Goal: Complete application form: Complete application form

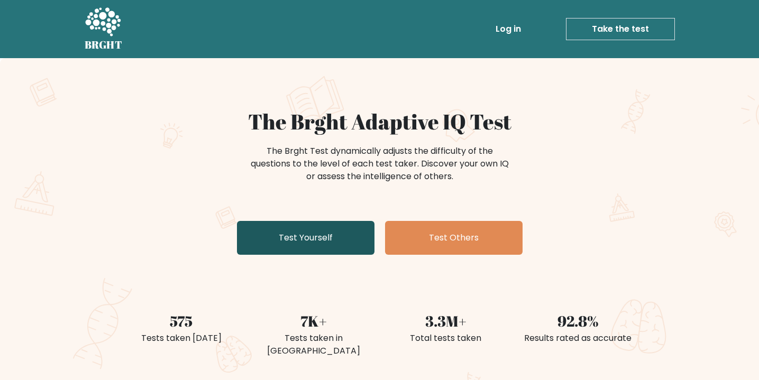
click at [300, 235] on link "Test Yourself" at bounding box center [305, 238] width 137 height 34
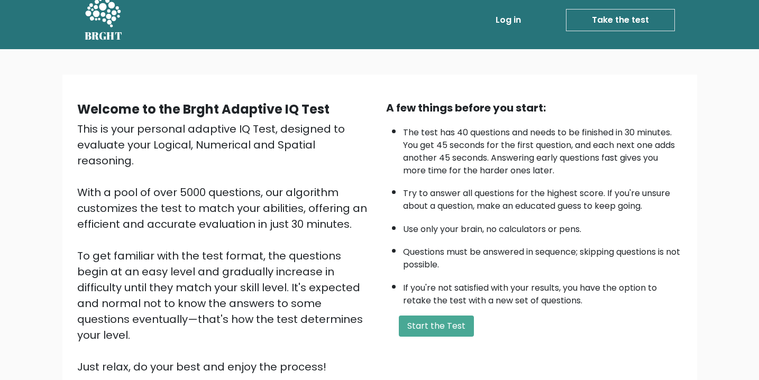
scroll to position [22, 0]
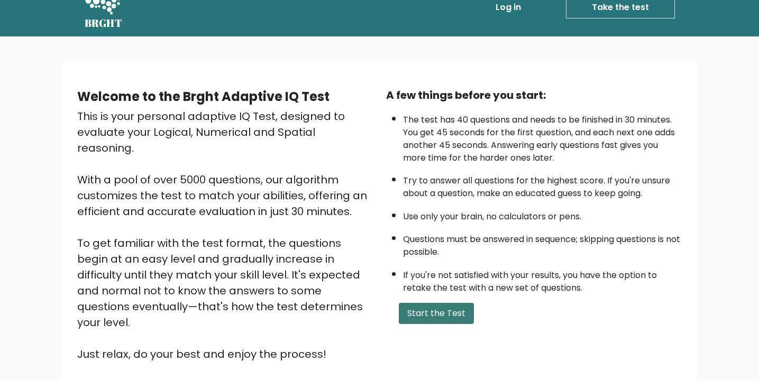
click at [429, 312] on button "Start the Test" at bounding box center [436, 313] width 75 height 21
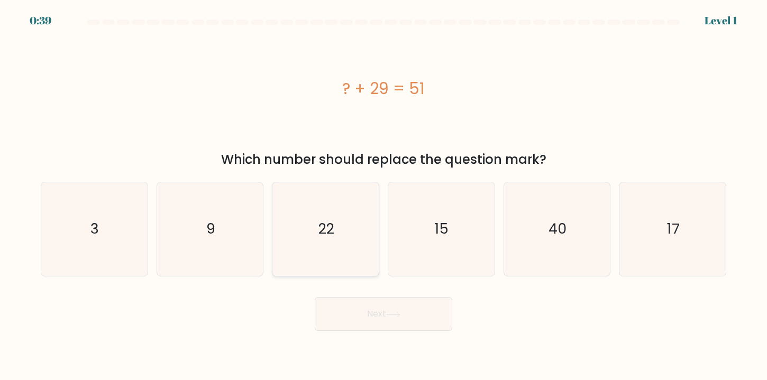
click at [362, 222] on icon "22" at bounding box center [326, 229] width 94 height 94
click at [383, 196] on input "c. 22" at bounding box center [383, 192] width 1 height 5
radio input "true"
click at [393, 314] on icon at bounding box center [393, 315] width 14 height 6
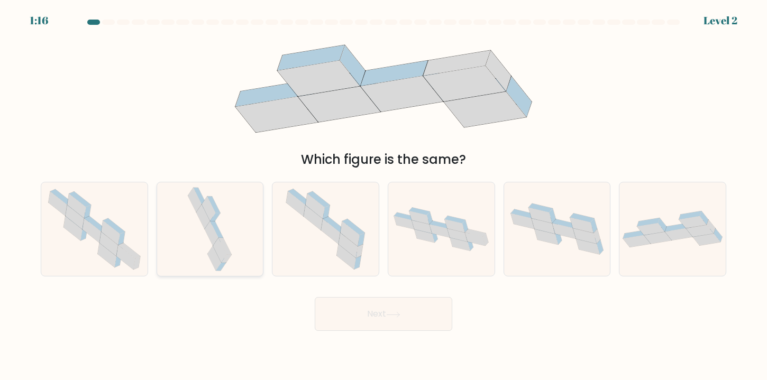
click at [214, 237] on icon at bounding box center [212, 233] width 14 height 25
click at [383, 196] on input "b." at bounding box center [383, 192] width 1 height 5
radio input "true"
click at [390, 318] on button "Next" at bounding box center [383, 314] width 137 height 34
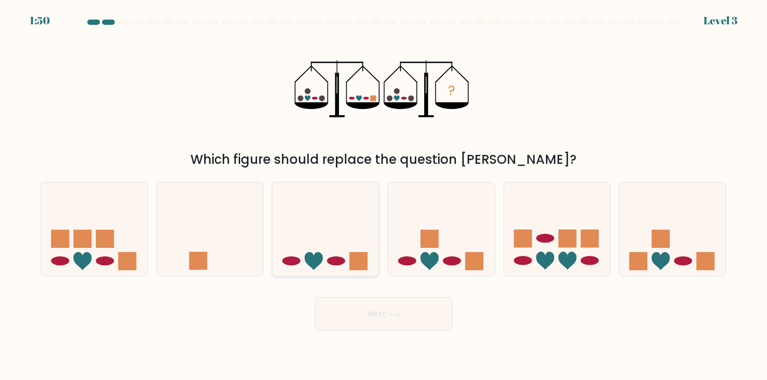
click at [333, 247] on icon at bounding box center [325, 229] width 106 height 88
click at [383, 196] on input "c." at bounding box center [383, 192] width 1 height 5
radio input "true"
click at [387, 312] on button "Next" at bounding box center [383, 314] width 137 height 34
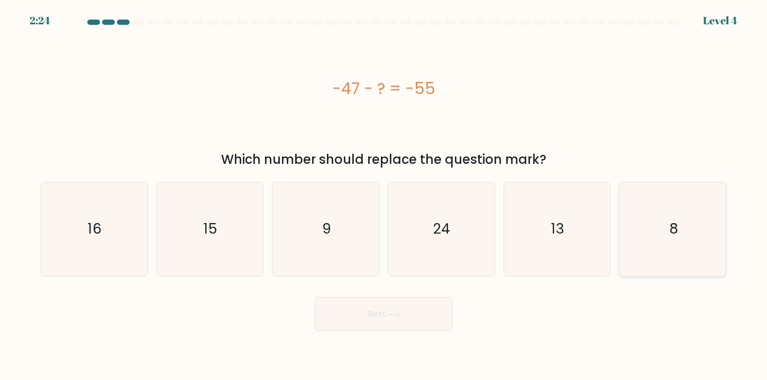
click at [677, 220] on text "8" at bounding box center [673, 229] width 9 height 20
click at [384, 196] on input "f. 8" at bounding box center [383, 192] width 1 height 5
radio input "true"
click at [386, 313] on button "Next" at bounding box center [383, 314] width 137 height 34
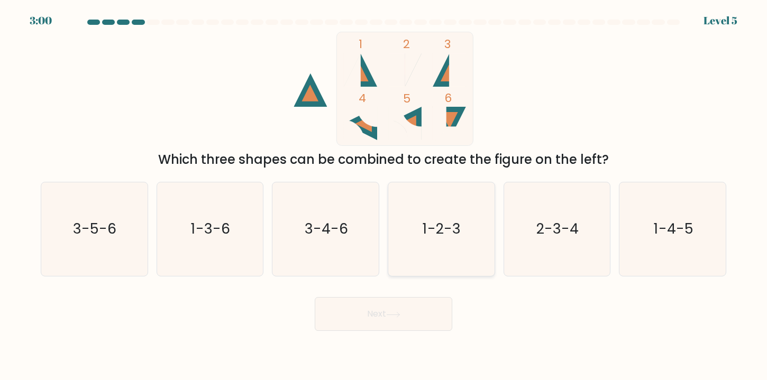
click at [426, 213] on icon "1-2-3" at bounding box center [441, 229] width 94 height 94
click at [384, 196] on input "d. 1-2-3" at bounding box center [383, 192] width 1 height 5
radio input "true"
click at [373, 308] on button "Next" at bounding box center [383, 314] width 137 height 34
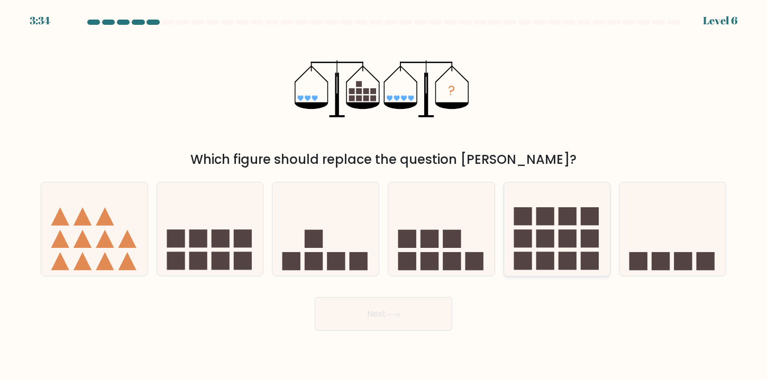
click at [594, 209] on rect at bounding box center [589, 217] width 18 height 18
click at [384, 196] on input "e." at bounding box center [383, 192] width 1 height 5
radio input "true"
click at [376, 313] on button "Next" at bounding box center [383, 314] width 137 height 34
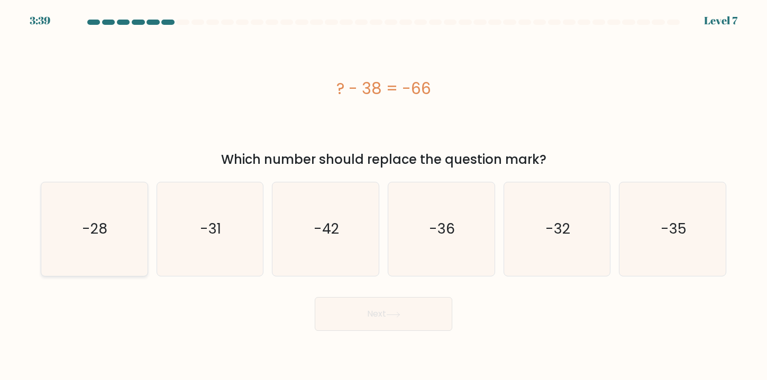
click at [117, 230] on icon "-28" at bounding box center [94, 229] width 94 height 94
click at [383, 196] on input "a. -28" at bounding box center [383, 192] width 1 height 5
radio input "true"
click at [395, 310] on button "Next" at bounding box center [383, 314] width 137 height 34
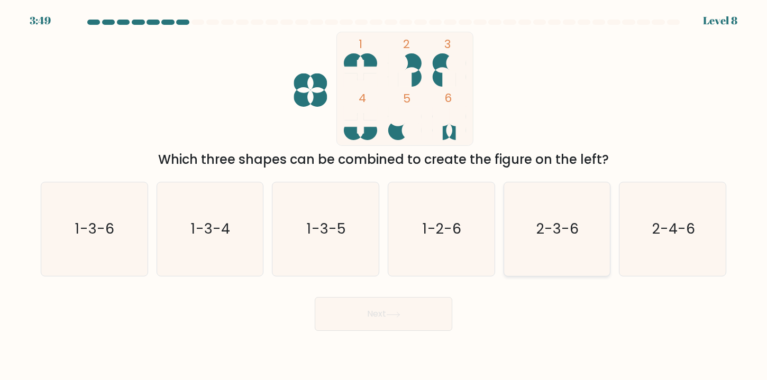
click at [569, 253] on icon "2-3-6" at bounding box center [557, 229] width 94 height 94
click at [384, 196] on input "e. 2-3-6" at bounding box center [383, 192] width 1 height 5
radio input "true"
click at [383, 321] on button "Next" at bounding box center [383, 314] width 137 height 34
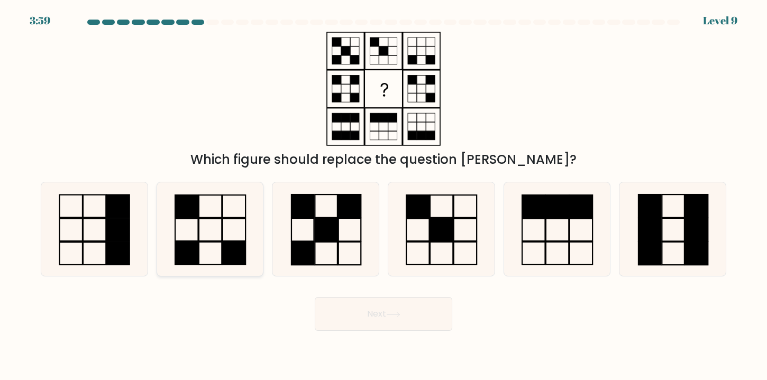
click at [219, 223] on icon at bounding box center [210, 229] width 94 height 94
click at [383, 196] on input "b." at bounding box center [383, 192] width 1 height 5
radio input "true"
click at [409, 314] on button "Next" at bounding box center [383, 314] width 137 height 34
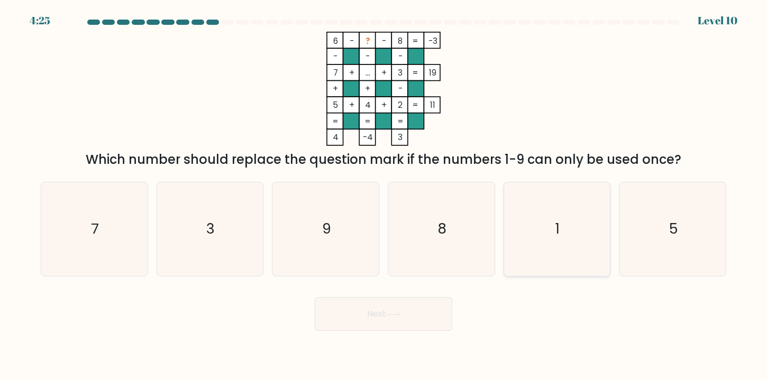
click at [541, 230] on icon "1" at bounding box center [557, 229] width 94 height 94
click at [384, 196] on input "e. 1" at bounding box center [383, 192] width 1 height 5
radio input "true"
click at [383, 332] on body "4:23 Level 10" at bounding box center [383, 190] width 767 height 380
click at [382, 324] on button "Next" at bounding box center [383, 314] width 137 height 34
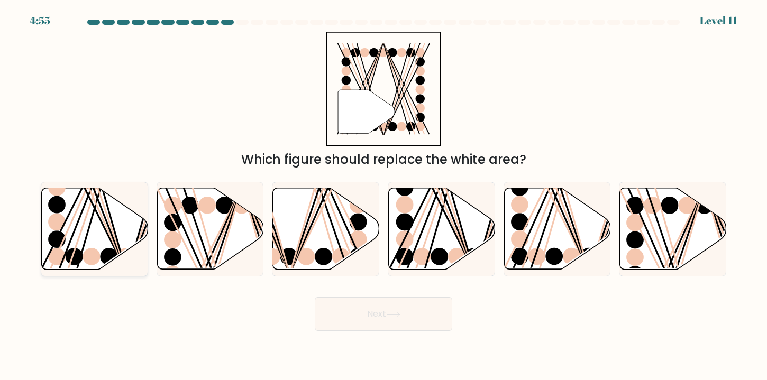
click at [84, 233] on icon at bounding box center [95, 228] width 106 height 81
click at [383, 196] on input "a." at bounding box center [383, 192] width 1 height 5
radio input "true"
click at [393, 313] on icon at bounding box center [393, 315] width 14 height 6
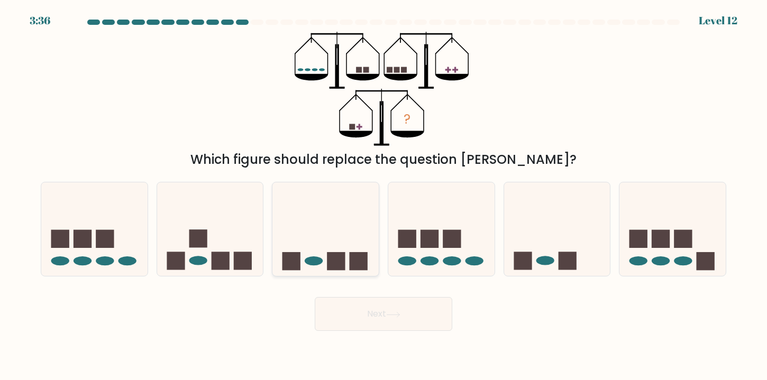
click at [330, 247] on icon at bounding box center [325, 229] width 106 height 88
click at [383, 196] on input "c." at bounding box center [383, 192] width 1 height 5
radio input "true"
click at [361, 316] on button "Next" at bounding box center [383, 314] width 137 height 34
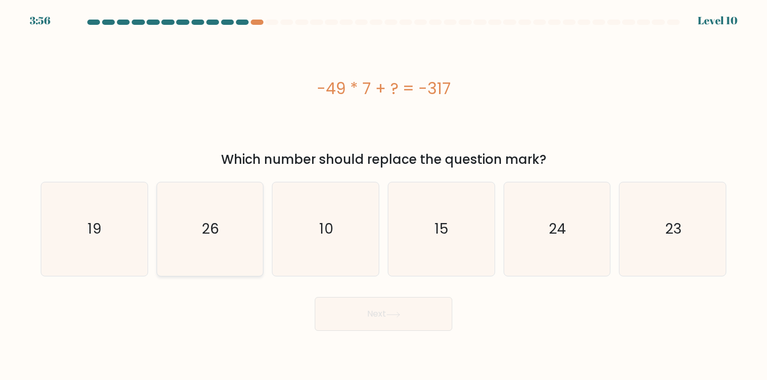
click at [224, 245] on icon "26" at bounding box center [210, 229] width 94 height 94
click at [383, 196] on input "b. 26" at bounding box center [383, 192] width 1 height 5
radio input "true"
click at [372, 302] on button "Next" at bounding box center [383, 314] width 137 height 34
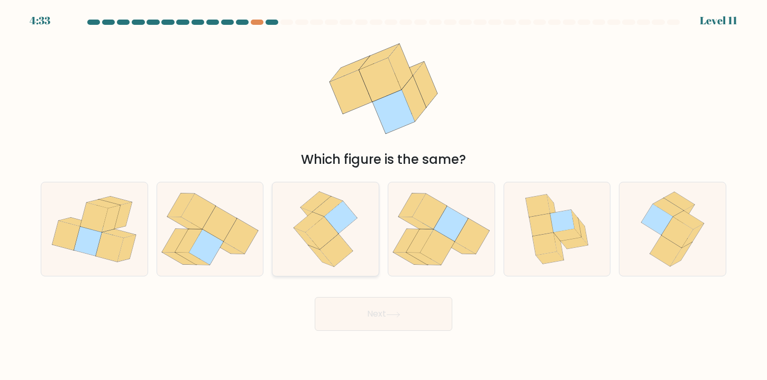
click at [340, 227] on icon at bounding box center [340, 217] width 33 height 33
click at [383, 196] on input "c." at bounding box center [383, 192] width 1 height 5
radio input "true"
click at [359, 315] on button "Next" at bounding box center [383, 314] width 137 height 34
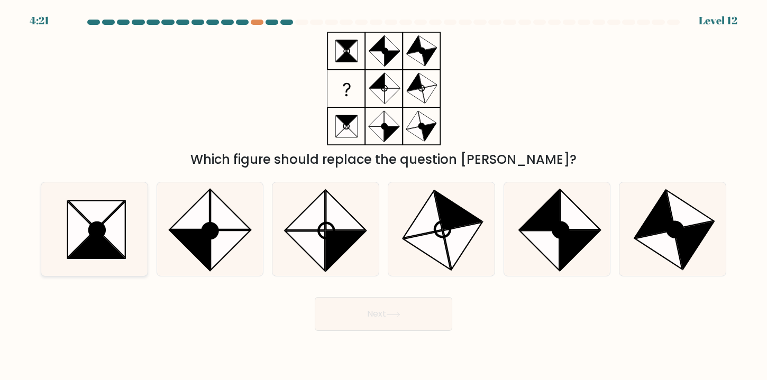
click at [90, 235] on icon at bounding box center [97, 230] width 15 height 15
click at [383, 196] on input "a." at bounding box center [383, 192] width 1 height 5
radio input "true"
click at [375, 316] on button "Next" at bounding box center [383, 314] width 137 height 34
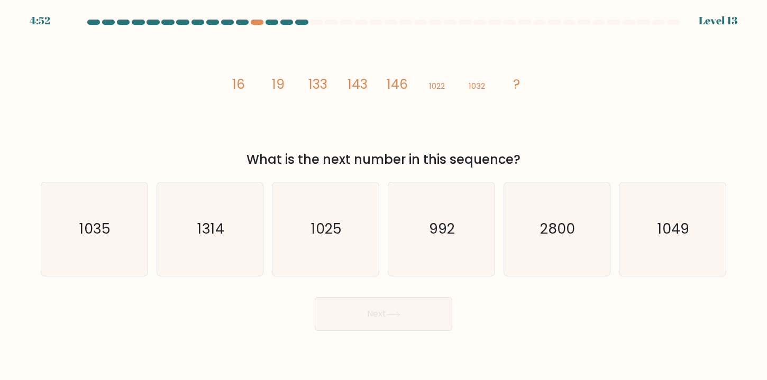
click at [719, 19] on div "Level 13" at bounding box center [717, 21] width 39 height 16
click at [270, 22] on div at bounding box center [271, 22] width 13 height 5
click at [290, 23] on div at bounding box center [286, 22] width 13 height 5
click at [254, 22] on div at bounding box center [257, 22] width 13 height 5
click at [94, 237] on text "1035" at bounding box center [95, 229] width 31 height 20
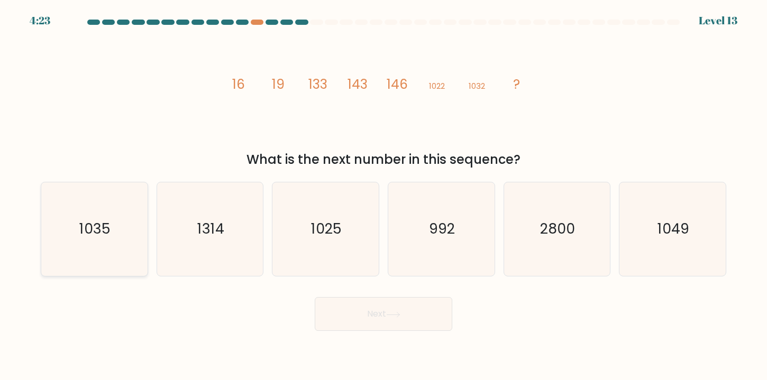
click at [383, 196] on input "a. 1035" at bounding box center [383, 192] width 1 height 5
radio input "true"
click at [376, 318] on button "Next" at bounding box center [383, 314] width 137 height 34
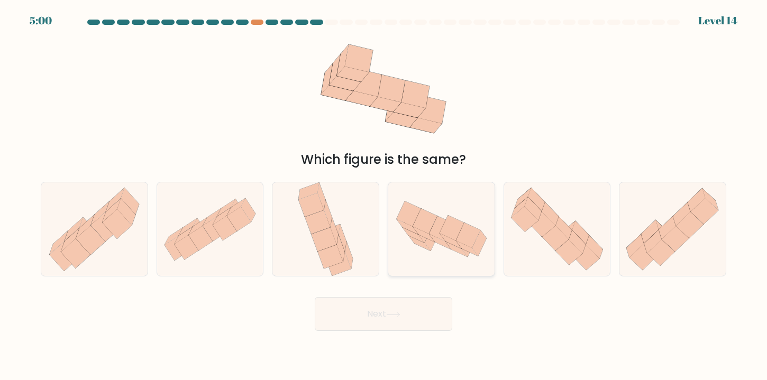
click at [430, 238] on icon at bounding box center [423, 234] width 22 height 15
click at [384, 196] on input "d." at bounding box center [383, 192] width 1 height 5
radio input "true"
click at [342, 314] on button "Next" at bounding box center [383, 314] width 137 height 34
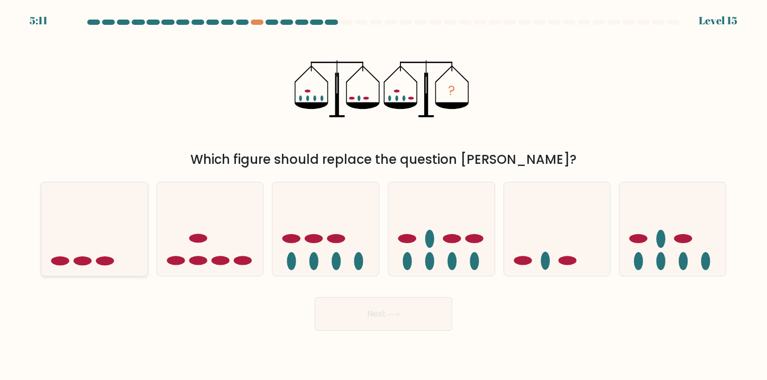
click at [97, 240] on icon at bounding box center [94, 229] width 106 height 88
click at [383, 196] on input "a." at bounding box center [383, 192] width 1 height 5
radio input "true"
click at [367, 315] on button "Next" at bounding box center [383, 314] width 137 height 34
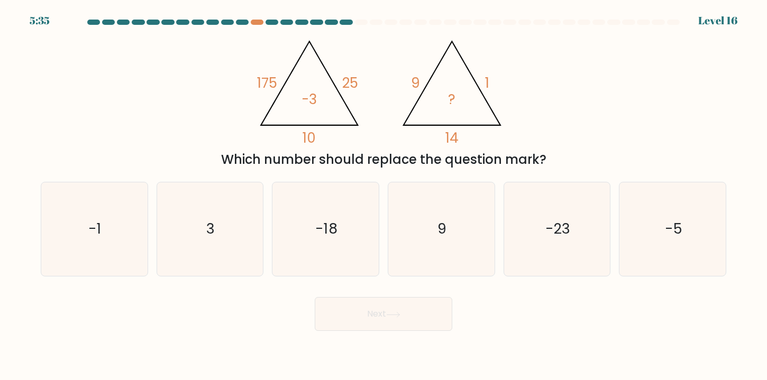
click at [732, 237] on div "a. -1 b. 3 c. -18 d. 9" at bounding box center [383, 225] width 698 height 104
click at [641, 247] on icon "-5" at bounding box center [672, 229] width 94 height 94
click at [384, 196] on input "f. -5" at bounding box center [383, 192] width 1 height 5
radio input "true"
click at [383, 322] on button "Next" at bounding box center [383, 314] width 137 height 34
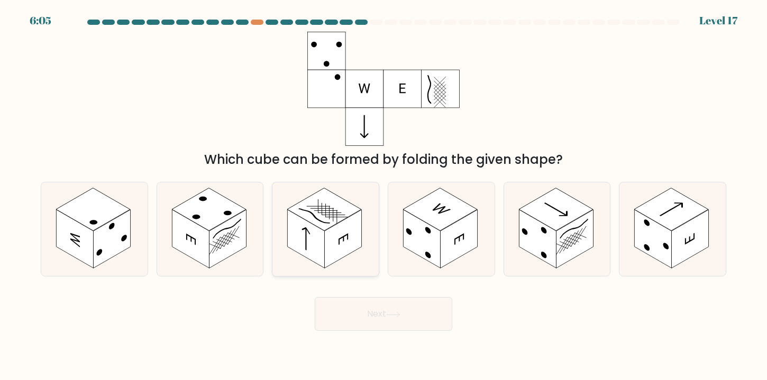
click at [320, 234] on rect at bounding box center [306, 238] width 37 height 59
click at [383, 196] on input "c." at bounding box center [383, 192] width 1 height 5
radio input "true"
click at [363, 302] on button "Next" at bounding box center [383, 314] width 137 height 34
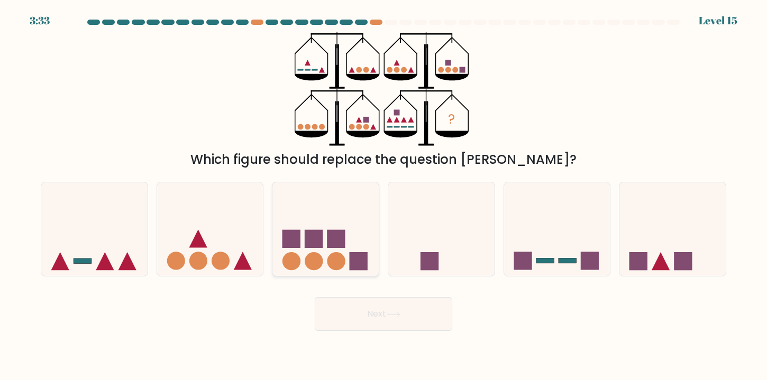
click at [307, 244] on rect at bounding box center [313, 239] width 18 height 18
click at [383, 196] on input "c." at bounding box center [383, 192] width 1 height 5
radio input "true"
click at [386, 316] on button "Next" at bounding box center [383, 314] width 137 height 34
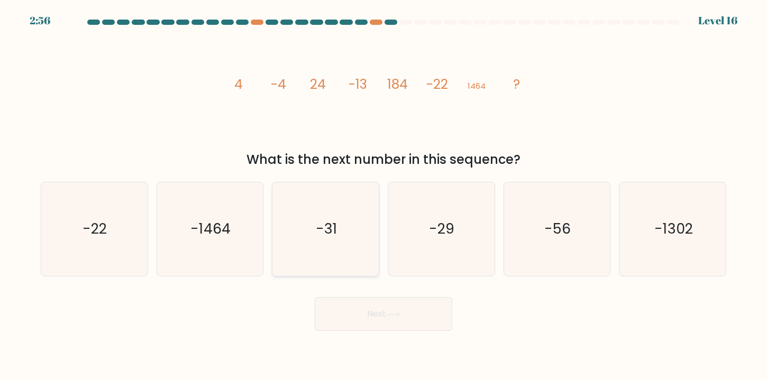
click at [341, 218] on icon "-31" at bounding box center [326, 229] width 94 height 94
click at [383, 196] on input "c. -31" at bounding box center [383, 192] width 1 height 5
radio input "true"
click at [382, 321] on button "Next" at bounding box center [383, 314] width 137 height 34
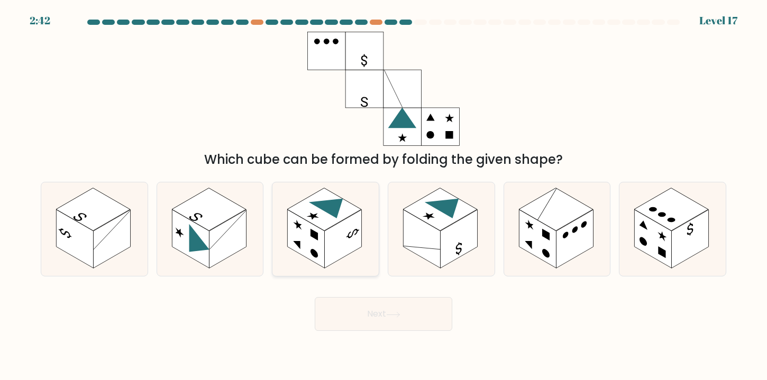
click at [337, 215] on icon at bounding box center [333, 204] width 48 height 28
click at [383, 196] on input "c." at bounding box center [383, 192] width 1 height 5
radio input "true"
click at [395, 315] on icon at bounding box center [392, 314] width 13 height 5
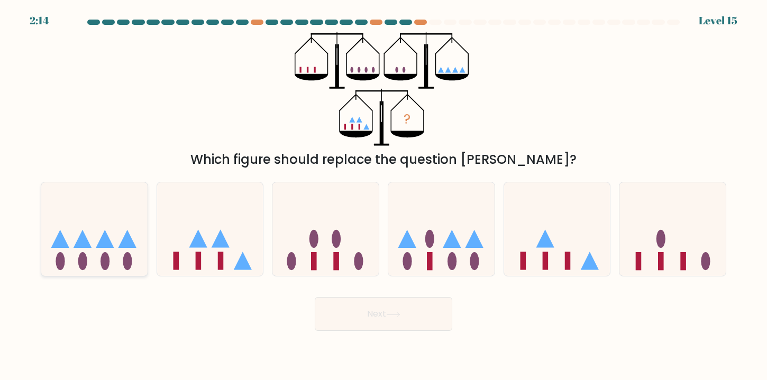
click at [114, 240] on icon at bounding box center [94, 229] width 106 height 88
click at [383, 196] on input "a." at bounding box center [383, 192] width 1 height 5
radio input "true"
click at [389, 307] on button "Next" at bounding box center [383, 314] width 137 height 34
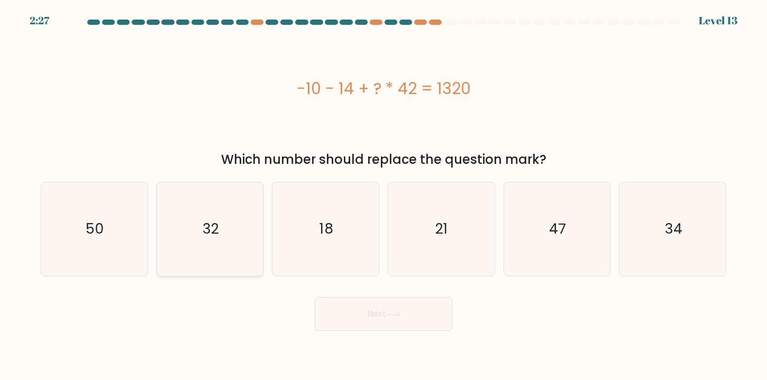
click at [252, 215] on icon "32" at bounding box center [210, 229] width 94 height 94
click at [383, 196] on input "b. 32" at bounding box center [383, 192] width 1 height 5
radio input "true"
click at [375, 318] on button "Next" at bounding box center [383, 314] width 137 height 34
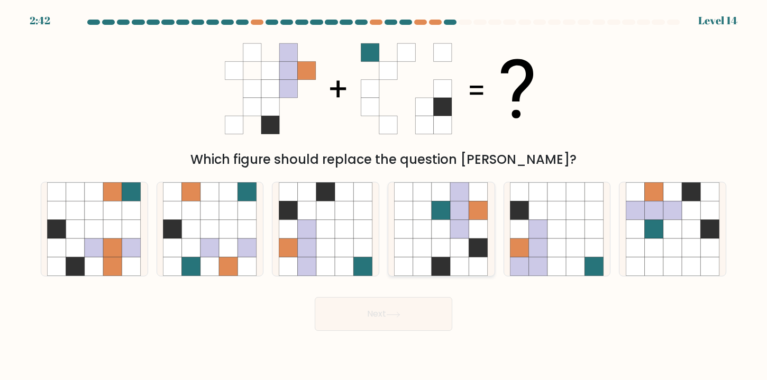
click at [429, 256] on icon at bounding box center [422, 247] width 19 height 19
click at [384, 196] on input "d." at bounding box center [383, 192] width 1 height 5
radio input "true"
click at [390, 309] on button "Next" at bounding box center [383, 314] width 137 height 34
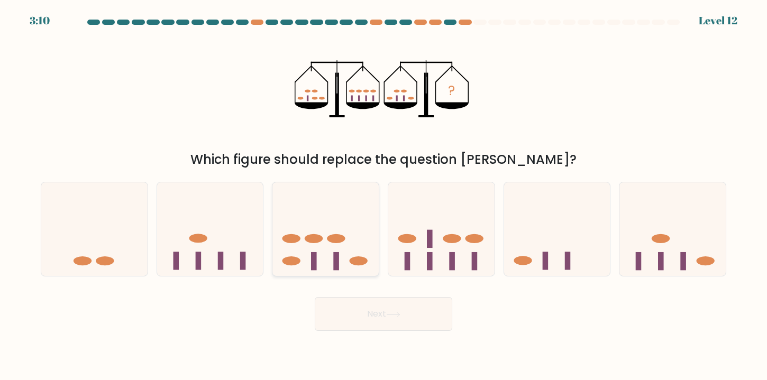
click at [344, 232] on icon at bounding box center [325, 229] width 106 height 88
click at [383, 196] on input "c." at bounding box center [383, 192] width 1 height 5
radio input "true"
click at [232, 239] on icon at bounding box center [210, 229] width 106 height 88
click at [383, 196] on input "b." at bounding box center [383, 192] width 1 height 5
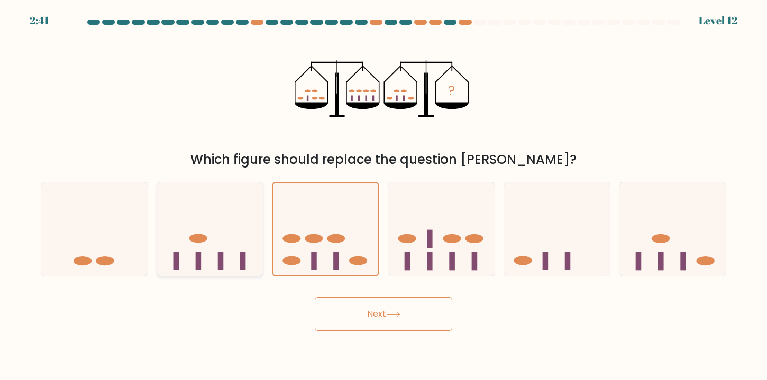
radio input "true"
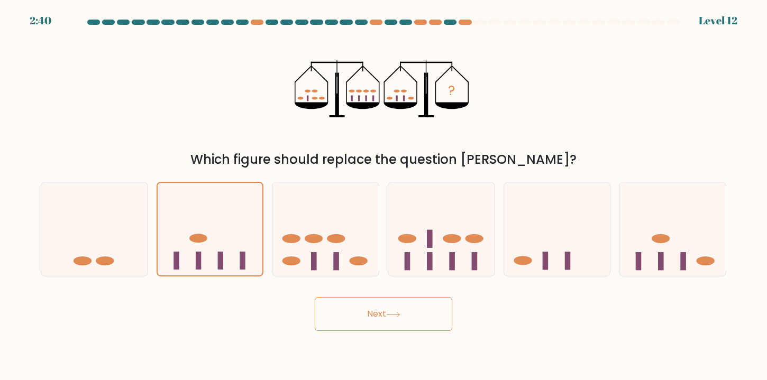
click at [389, 308] on button "Next" at bounding box center [383, 314] width 137 height 34
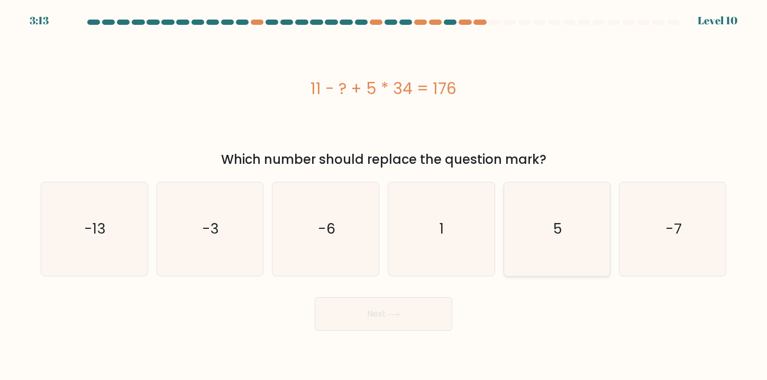
click at [553, 235] on text "5" at bounding box center [557, 229] width 9 height 20
click at [384, 196] on input "e. 5" at bounding box center [383, 192] width 1 height 5
radio input "true"
click at [385, 317] on button "Next" at bounding box center [383, 314] width 137 height 34
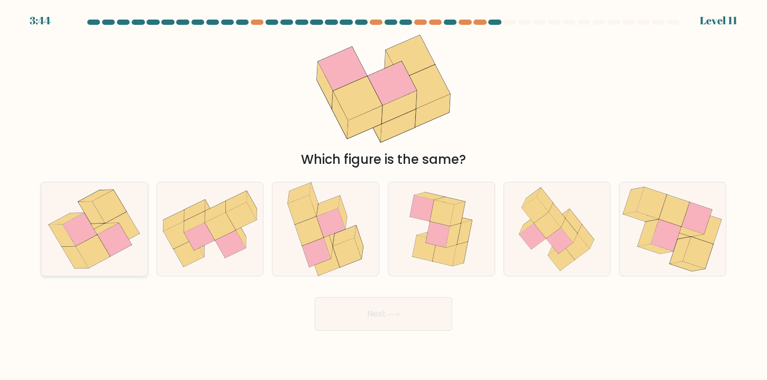
click at [69, 229] on icon at bounding box center [80, 229] width 34 height 33
click at [383, 196] on input "a." at bounding box center [383, 192] width 1 height 5
radio input "true"
click at [390, 316] on icon at bounding box center [393, 315] width 14 height 6
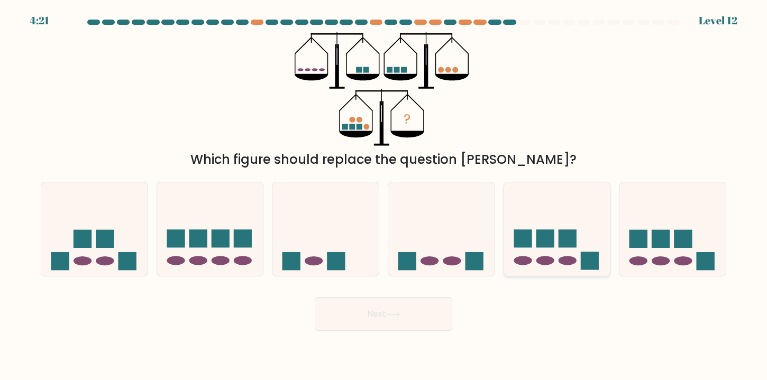
click at [549, 225] on icon at bounding box center [557, 229] width 106 height 88
click at [384, 196] on input "e." at bounding box center [383, 192] width 1 height 5
radio input "true"
click at [402, 320] on button "Next" at bounding box center [383, 314] width 137 height 34
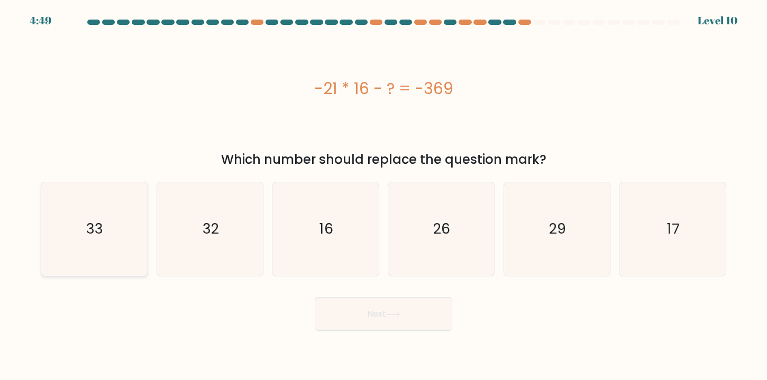
click at [96, 215] on icon "33" at bounding box center [94, 229] width 94 height 94
click at [383, 196] on input "a. 33" at bounding box center [383, 192] width 1 height 5
radio input "true"
click at [335, 320] on button "Next" at bounding box center [383, 314] width 137 height 34
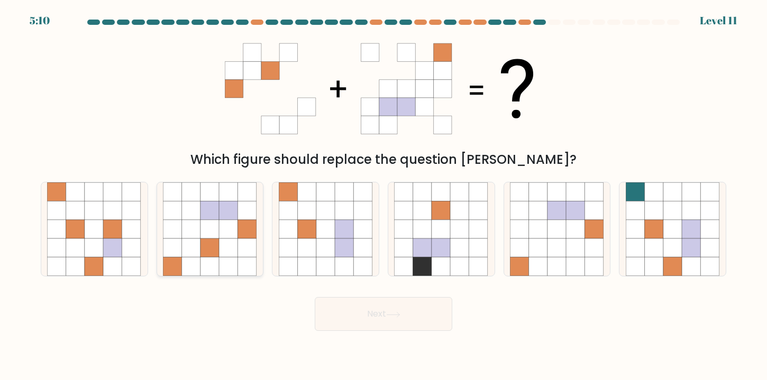
click at [176, 232] on icon at bounding box center [172, 229] width 19 height 19
click at [383, 196] on input "b." at bounding box center [383, 192] width 1 height 5
radio input "true"
click at [435, 321] on button "Next" at bounding box center [383, 314] width 137 height 34
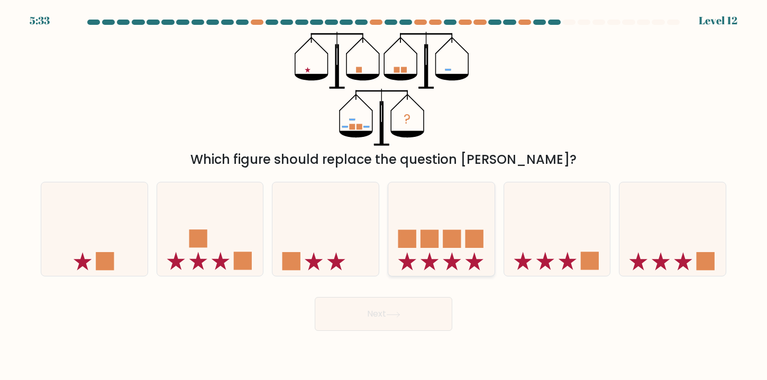
click at [440, 263] on icon at bounding box center [441, 229] width 106 height 88
click at [384, 196] on input "d." at bounding box center [383, 192] width 1 height 5
radio input "true"
click at [424, 310] on button "Next" at bounding box center [383, 314] width 137 height 34
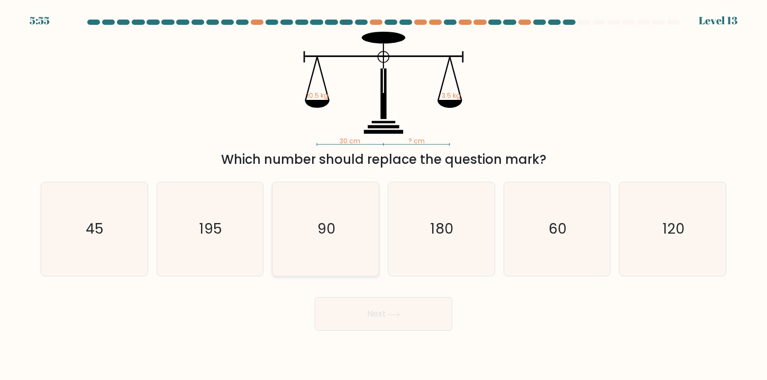
click at [351, 229] on icon "90" at bounding box center [326, 229] width 94 height 94
click at [383, 196] on input "c. 90" at bounding box center [383, 192] width 1 height 5
radio input "true"
click at [373, 306] on button "Next" at bounding box center [383, 314] width 137 height 34
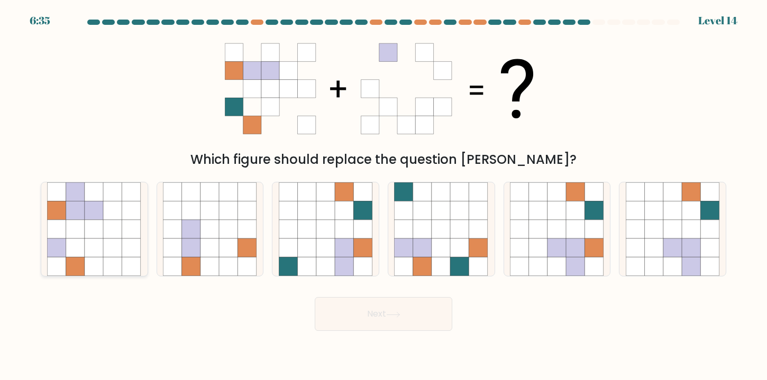
click at [118, 211] on icon at bounding box center [113, 210] width 19 height 19
click at [383, 196] on input "a." at bounding box center [383, 192] width 1 height 5
radio input "true"
click at [393, 311] on button "Next" at bounding box center [383, 314] width 137 height 34
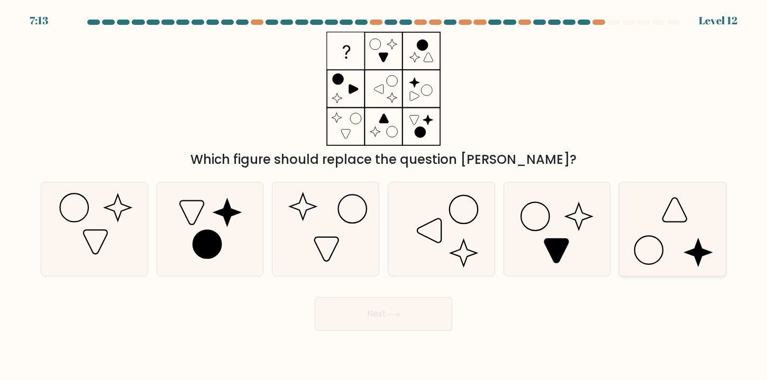
click at [687, 238] on icon at bounding box center [672, 229] width 94 height 94
click at [384, 196] on input "f." at bounding box center [383, 192] width 1 height 5
radio input "true"
click at [413, 316] on button "Next" at bounding box center [383, 314] width 137 height 34
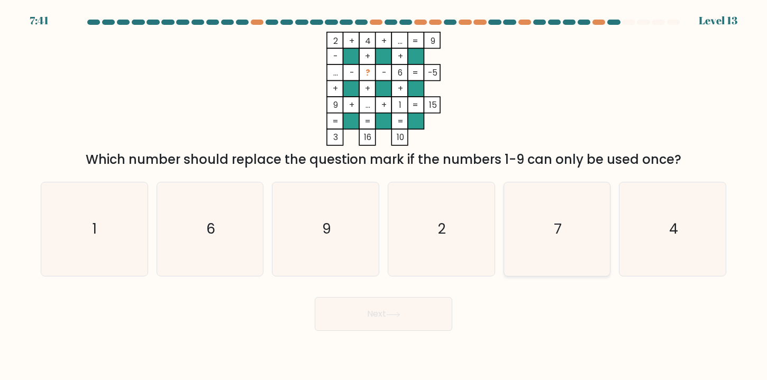
click at [583, 212] on icon "7" at bounding box center [557, 229] width 94 height 94
click at [384, 196] on input "e. 7" at bounding box center [383, 192] width 1 height 5
radio input "true"
click at [411, 313] on button "Next" at bounding box center [383, 314] width 137 height 34
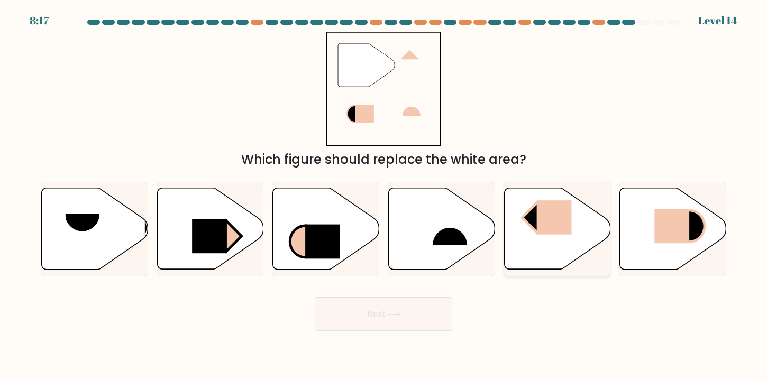
click at [536, 215] on rect at bounding box center [537, 217] width 30 height 30
click at [384, 196] on input "e." at bounding box center [383, 192] width 1 height 5
radio input "true"
click at [409, 309] on button "Next" at bounding box center [383, 314] width 137 height 34
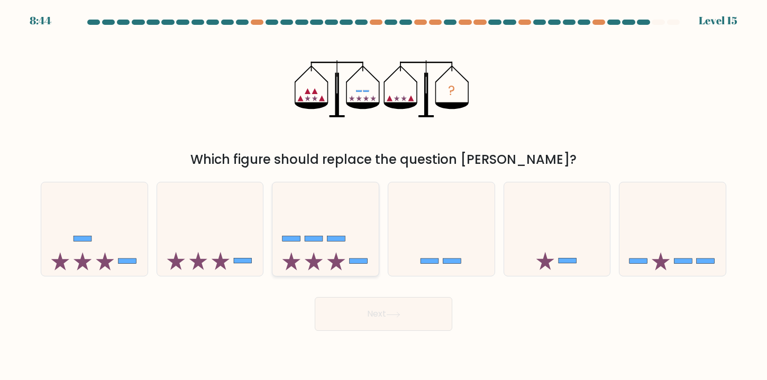
click at [319, 238] on rect at bounding box center [313, 238] width 18 height 5
click at [383, 196] on input "c." at bounding box center [383, 192] width 1 height 5
radio input "true"
click at [383, 305] on button "Next" at bounding box center [383, 314] width 137 height 34
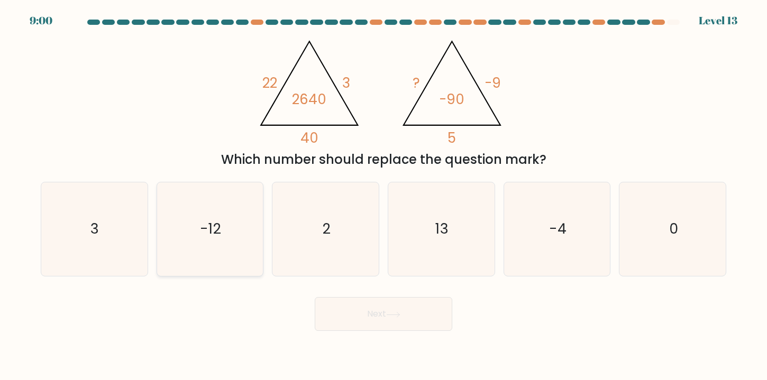
click at [218, 217] on icon "-12" at bounding box center [210, 229] width 94 height 94
click at [383, 196] on input "b. -12" at bounding box center [383, 192] width 1 height 5
radio input "true"
click at [392, 309] on button "Next" at bounding box center [383, 314] width 137 height 34
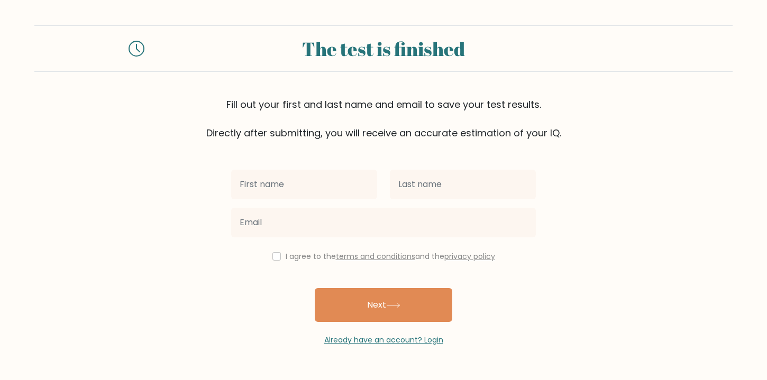
click at [279, 182] on input "text" at bounding box center [304, 185] width 146 height 30
click at [725, 219] on form "The test is finished Fill out your first and last name and email to save your t…" at bounding box center [383, 185] width 767 height 320
click at [276, 257] on input "checkbox" at bounding box center [276, 256] width 8 height 8
checkbox input "true"
click at [290, 199] on div at bounding box center [304, 184] width 159 height 38
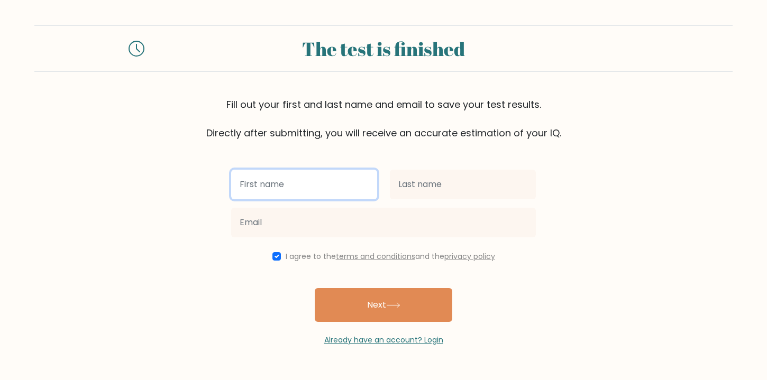
click at [297, 188] on input "text" at bounding box center [304, 185] width 146 height 30
type input "wdd"
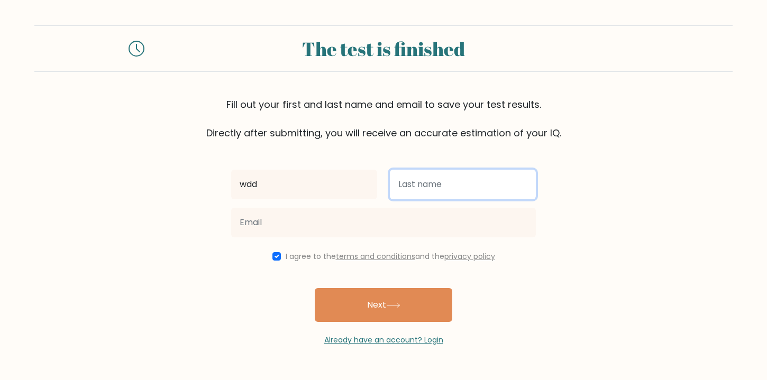
click at [436, 184] on input "text" at bounding box center [463, 185] width 146 height 30
type input "sds"
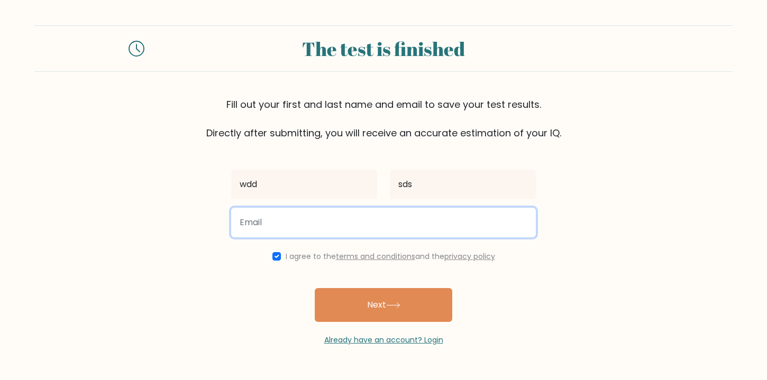
click at [360, 224] on input "email" at bounding box center [383, 223] width 304 height 30
click at [265, 222] on input "sdsdČgmail.com" at bounding box center [383, 223] width 304 height 30
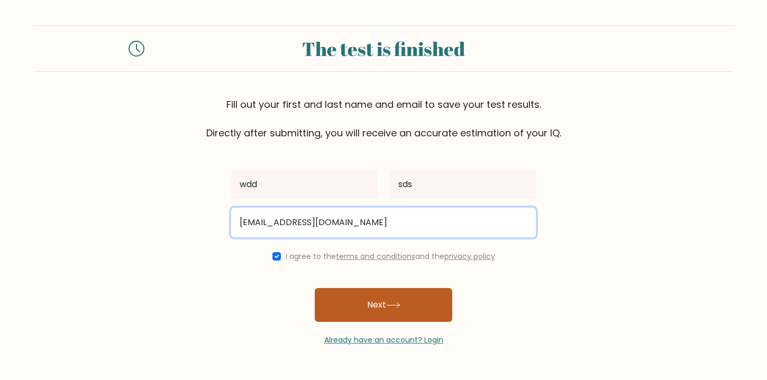
type input "sdsd@gmail.com"
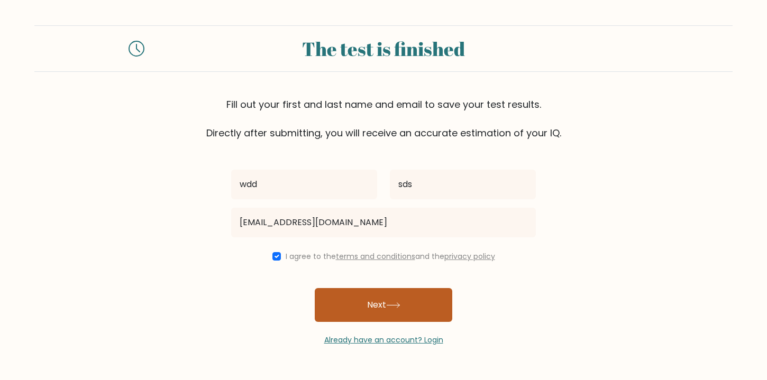
click at [381, 309] on button "Next" at bounding box center [383, 305] width 137 height 34
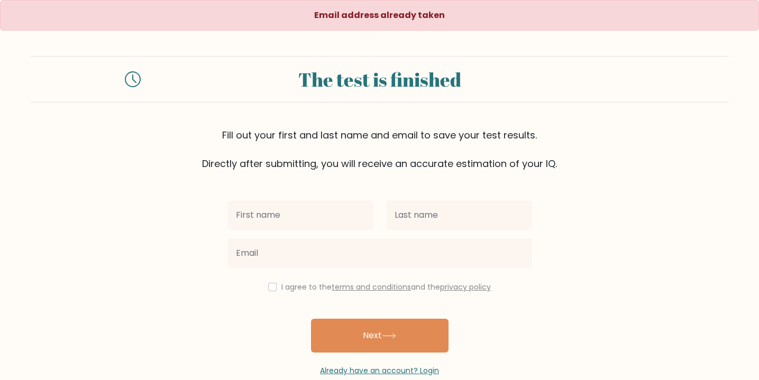
click at [287, 218] on input "text" at bounding box center [300, 215] width 146 height 30
type input "efsd"
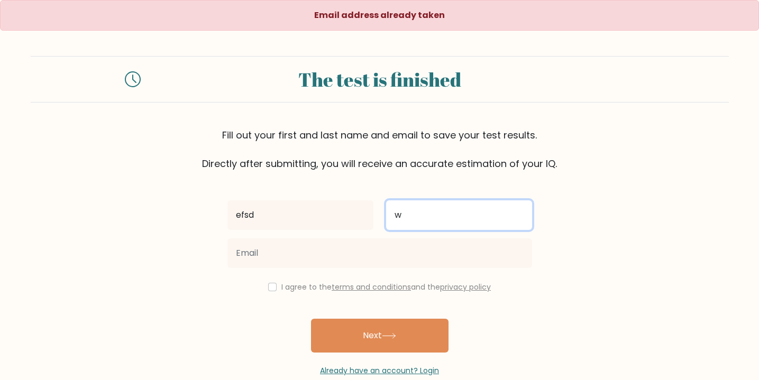
click at [405, 218] on input "w" at bounding box center [459, 215] width 146 height 30
type input "wwdsd"
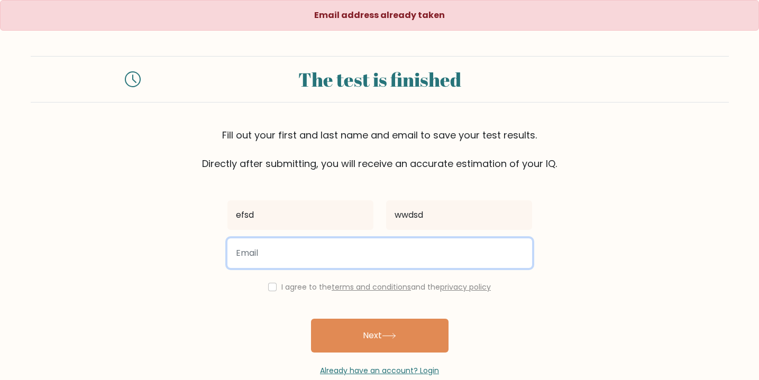
click at [304, 251] on input "email" at bounding box center [379, 253] width 304 height 30
type input "aaabc123@gmai.com"
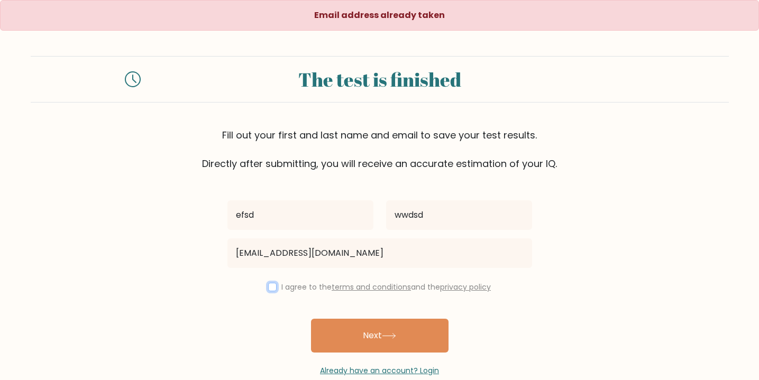
click at [268, 287] on input "checkbox" at bounding box center [272, 287] width 8 height 8
checkbox input "true"
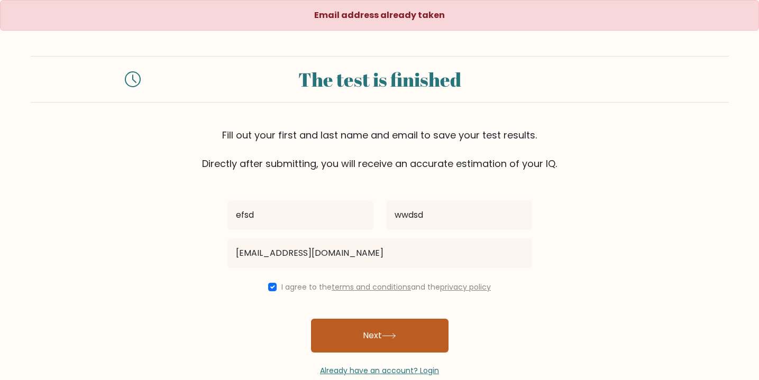
click at [365, 329] on button "Next" at bounding box center [379, 336] width 137 height 34
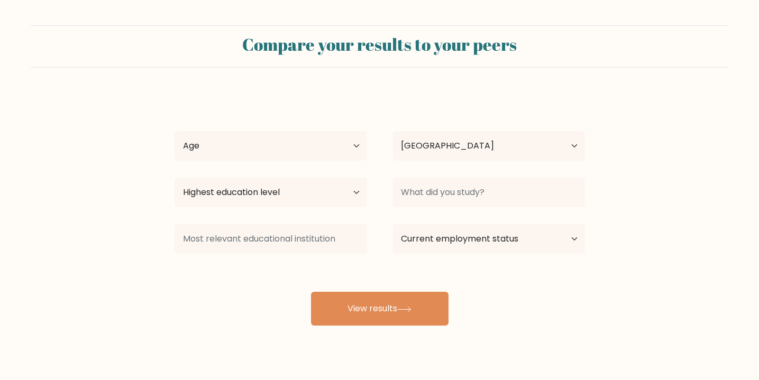
select select "LT"
click at [309, 150] on select "Age Under [DEMOGRAPHIC_DATA] [DEMOGRAPHIC_DATA] [DEMOGRAPHIC_DATA] [DEMOGRAPHIC…" at bounding box center [270, 146] width 192 height 30
select select "35_44"
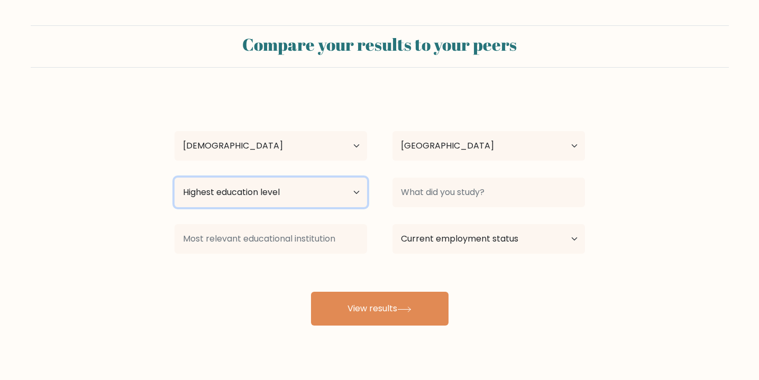
click at [269, 195] on select "Highest education level No schooling Primary Lower Secondary Upper Secondary Oc…" at bounding box center [270, 193] width 192 height 30
select select "masters_degree"
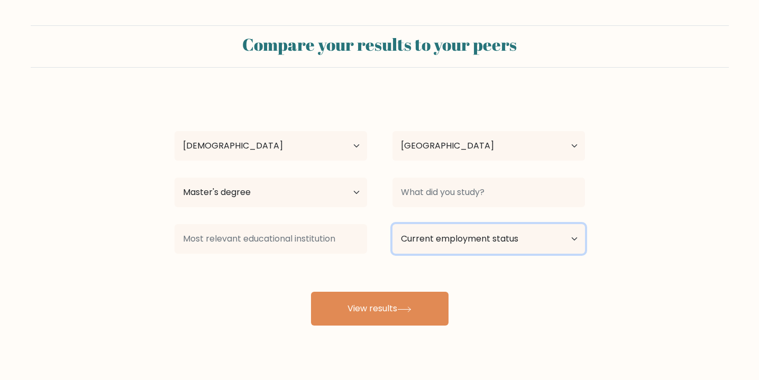
click at [450, 233] on select "Current employment status Employed Student Retired Other / prefer not to answer" at bounding box center [488, 239] width 192 height 30
select select "employed"
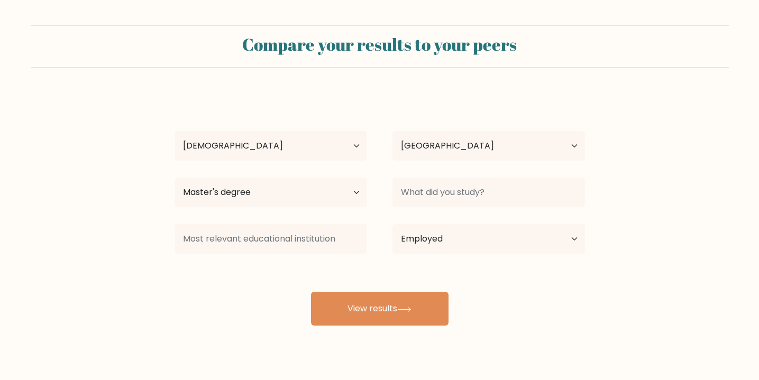
click at [390, 316] on div "efsd wwdsd Age Under 18 years old 18-24 years old 25-34 years old 35-44 years o…" at bounding box center [379, 209] width 423 height 233
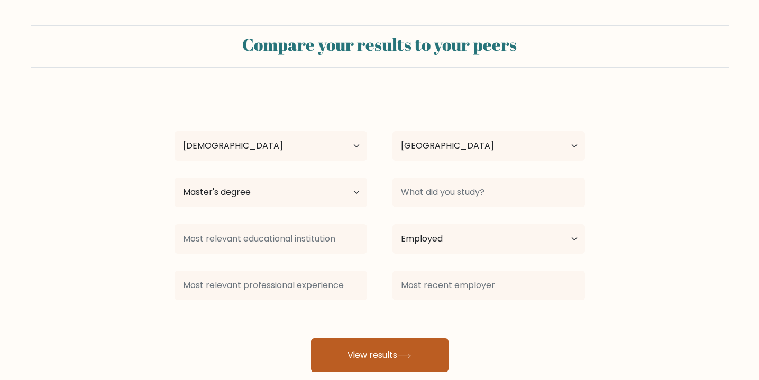
click at [359, 350] on button "View results" at bounding box center [379, 355] width 137 height 34
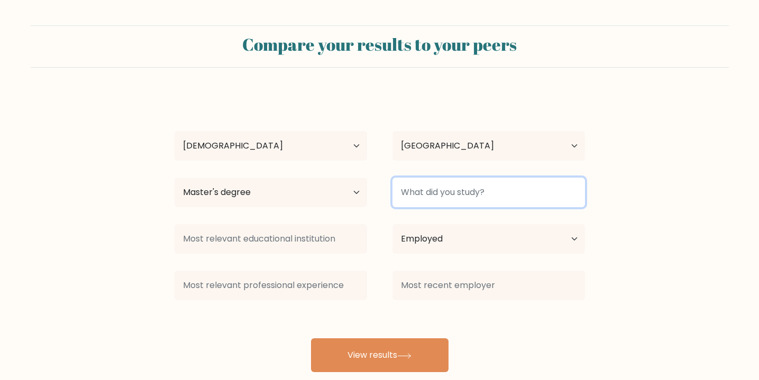
click at [437, 196] on input at bounding box center [488, 193] width 192 height 30
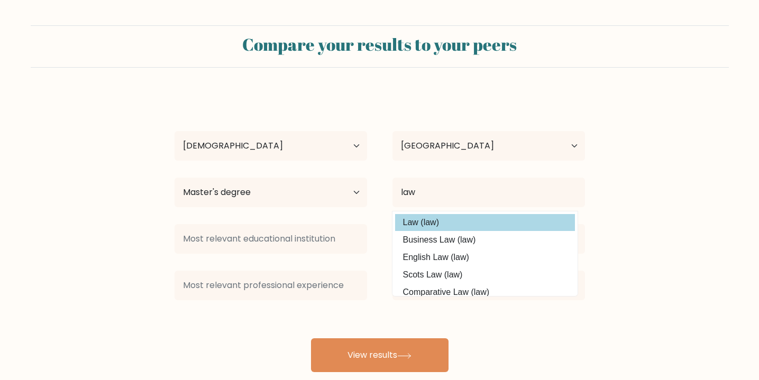
click at [437, 219] on option "Law (law)" at bounding box center [485, 222] width 180 height 17
type input "Law"
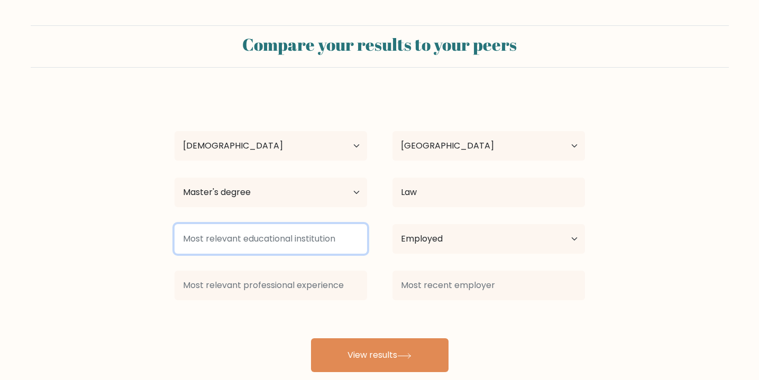
click at [255, 241] on input at bounding box center [270, 239] width 192 height 30
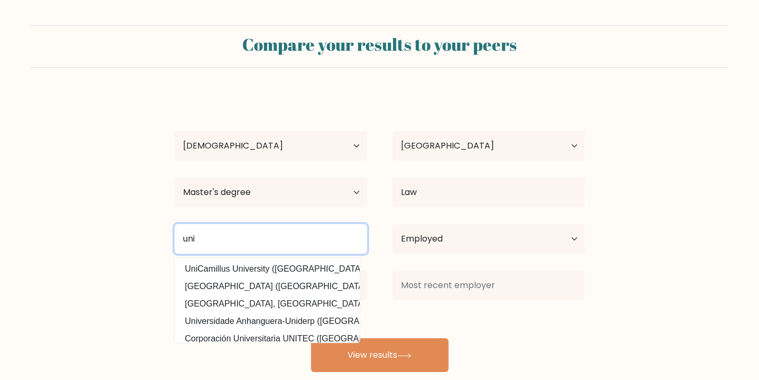
click at [234, 239] on input "uni" at bounding box center [270, 239] width 192 height 30
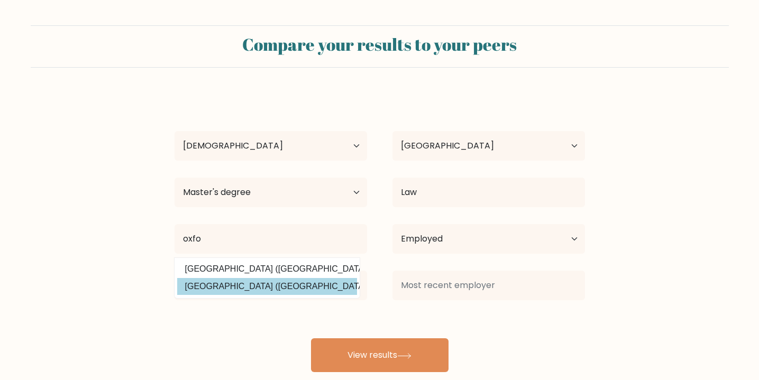
click at [229, 288] on option "University of Oxford (United Kingdom)" at bounding box center [267, 286] width 180 height 17
type input "[GEOGRAPHIC_DATA]"
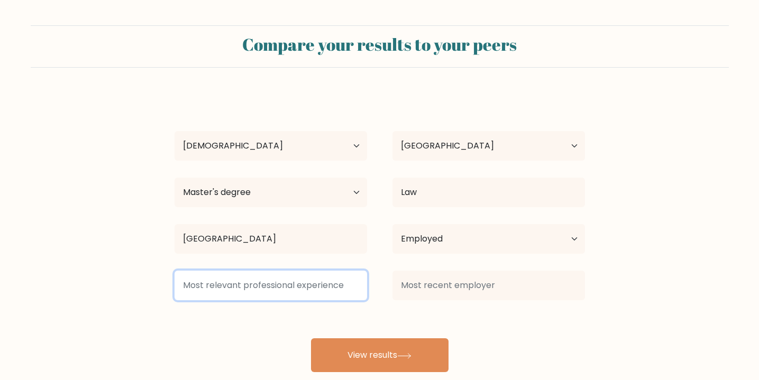
click at [244, 283] on input at bounding box center [270, 286] width 192 height 30
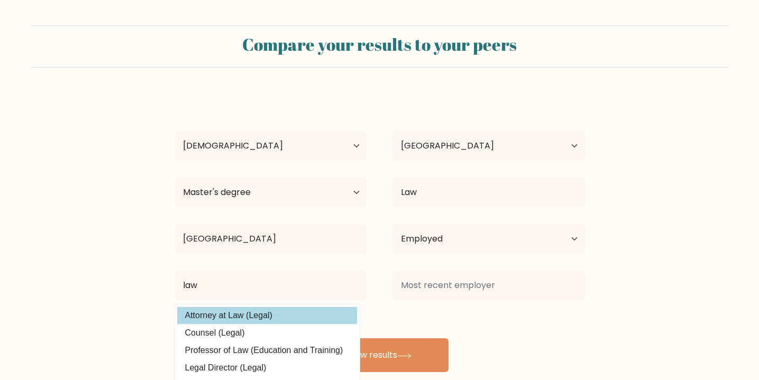
click at [244, 316] on option "Attorney at Law (Legal)" at bounding box center [267, 315] width 180 height 17
type input "Attorney at Law"
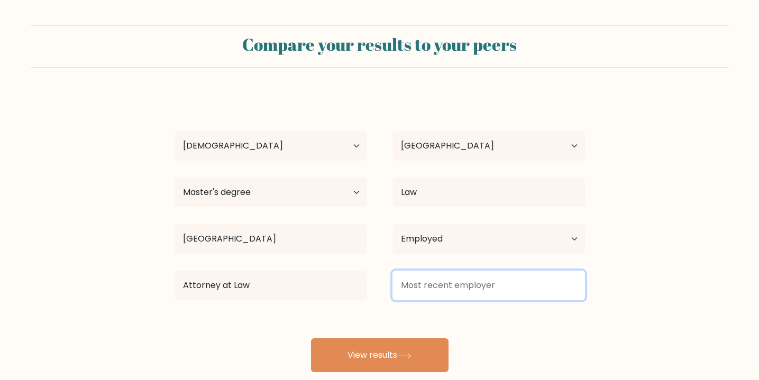
click at [437, 289] on input at bounding box center [488, 286] width 192 height 30
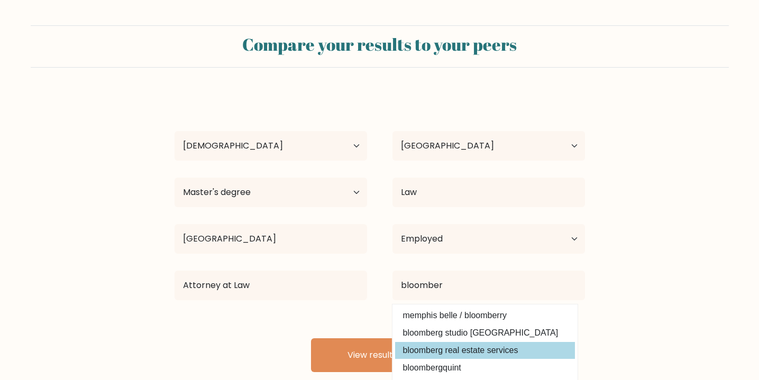
click at [451, 347] on option "bloomberg real estate services" at bounding box center [485, 350] width 180 height 17
type input "bloomberg real estate services"
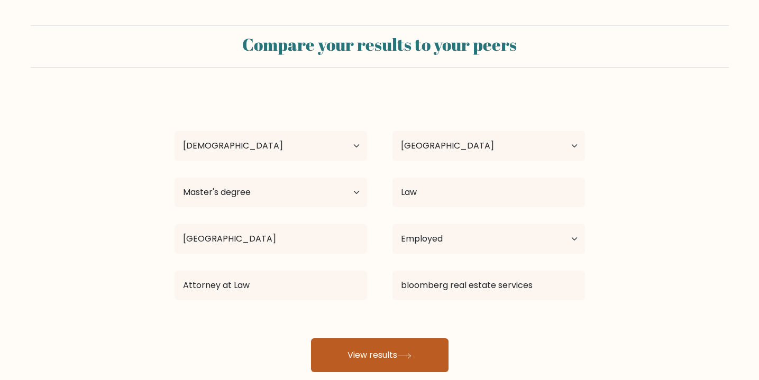
click at [386, 358] on button "View results" at bounding box center [379, 355] width 137 height 34
